Goal: Transaction & Acquisition: Purchase product/service

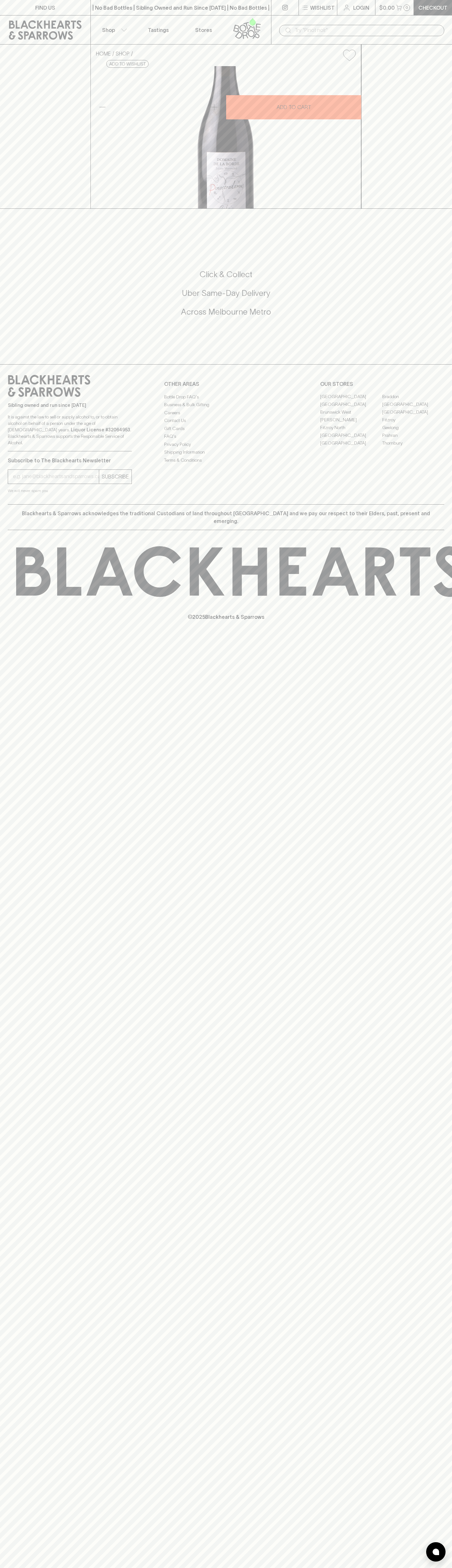
click at [223, 15] on div "| No Bad Bottles | Sibling Owned and Run Since 2006 | No Bad Bottles | Sibling …" at bounding box center [180, 7] width 181 height 15
click at [423, 927] on div "FIND US | No Bad Bottles | Sibling Owned and Run Since 2006 | No Bad Bottles | …" at bounding box center [226, 784] width 452 height 1568
click at [64, 1567] on html "FIND US | No Bad Bottles | Sibling Owned and Run Since 2006 | No Bad Bottles | …" at bounding box center [226, 784] width 452 height 1568
click at [13, 1533] on div "FIND US | No Bad Bottles | Sibling Owned and Run Since 2006 | No Bad Bottles | …" at bounding box center [226, 784] width 452 height 1568
